Goal: Navigation & Orientation: Go to known website

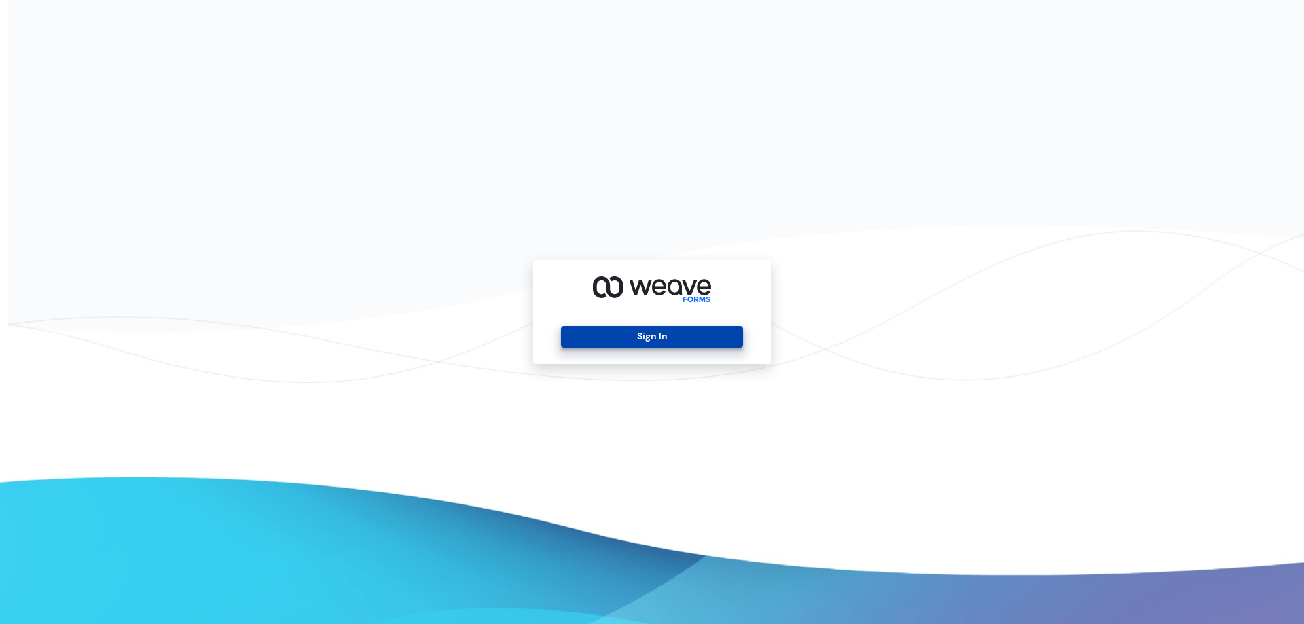
click at [642, 346] on button "Sign In" at bounding box center [651, 337] width 181 height 22
